Goal: Find specific page/section

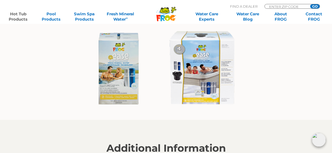
scroll to position [422, 0]
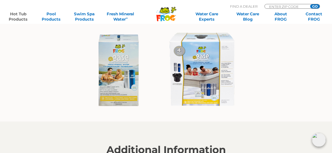
click at [121, 65] on img at bounding box center [166, 70] width 158 height 85
click at [120, 68] on img at bounding box center [166, 70] width 158 height 85
click at [122, 63] on img at bounding box center [166, 70] width 158 height 85
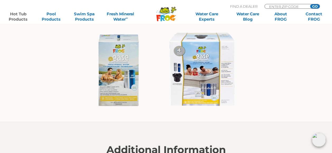
click at [122, 63] on img at bounding box center [166, 70] width 158 height 85
click at [107, 82] on img at bounding box center [166, 70] width 158 height 85
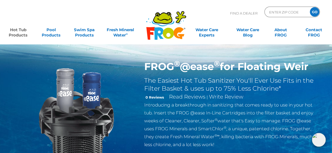
scroll to position [0, 0]
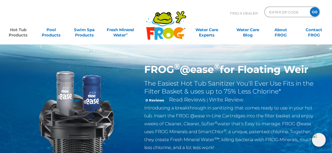
click at [63, 94] on img at bounding box center [76, 123] width 121 height 121
click at [62, 94] on img at bounding box center [76, 123] width 121 height 121
click at [270, 12] on input "Zip Code Form" at bounding box center [287, 12] width 36 height 8
type input "25045"
click at [317, 11] on input "GO" at bounding box center [315, 12] width 10 height 10
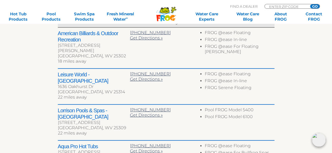
scroll to position [211, 0]
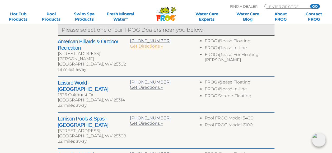
click at [140, 46] on span "Get Directions »" at bounding box center [146, 46] width 33 height 5
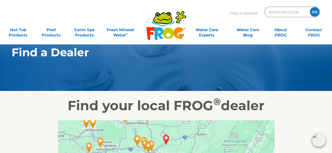
scroll to position [0, 0]
